Goal: Information Seeking & Learning: Learn about a topic

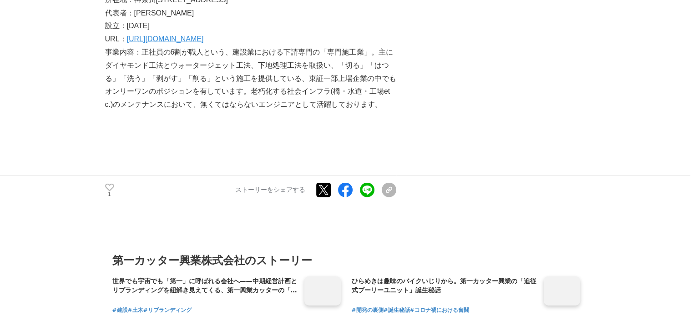
scroll to position [5503, 0]
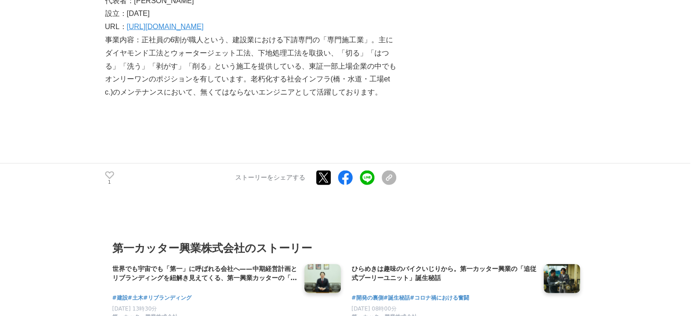
click at [302, 240] on h3 "第一カッター興業株式会社のストーリー" at bounding box center [346, 248] width 468 height 17
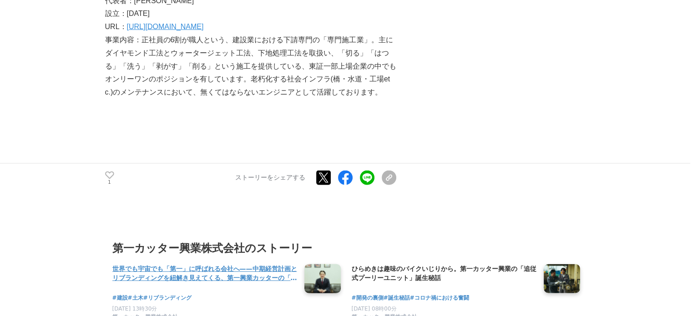
click at [260, 264] on h4 "世界でも宇宙でも「第一」に呼ばれる会社へ——中期経営計画とリブランディングを紐解き見えてくる、第一興業カッターの「あるべき姿」とは" at bounding box center [204, 273] width 185 height 19
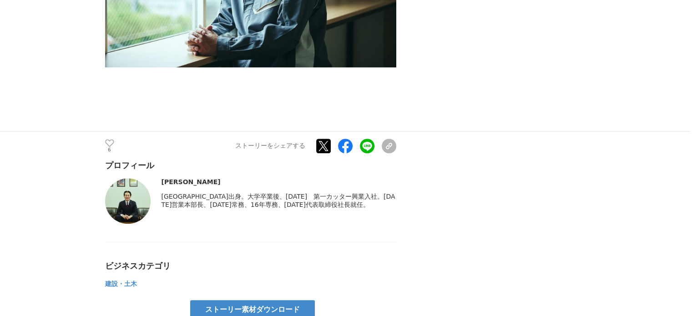
scroll to position [4320, 0]
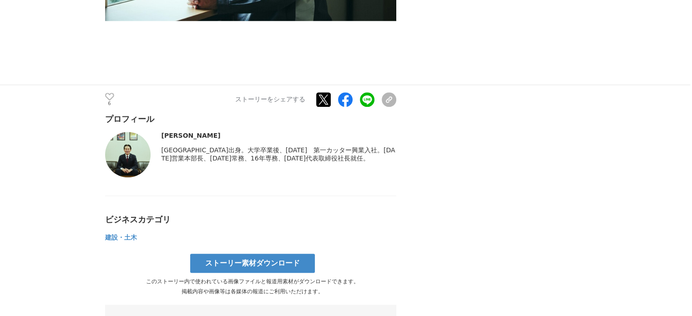
click at [161, 132] on div "[PERSON_NAME] [GEOGRAPHIC_DATA]出身。大学卒業後、[DATE]　第一カッター興業入社。[DATE]営業本部長、[DATE]常務、…" at bounding box center [250, 154] width 291 height 45
drag, startPoint x: 163, startPoint y: 125, endPoint x: 192, endPoint y: 125, distance: 29.6
click at [192, 132] on div "[PERSON_NAME]" at bounding box center [278, 135] width 235 height 7
